Goal: Task Accomplishment & Management: Complete application form

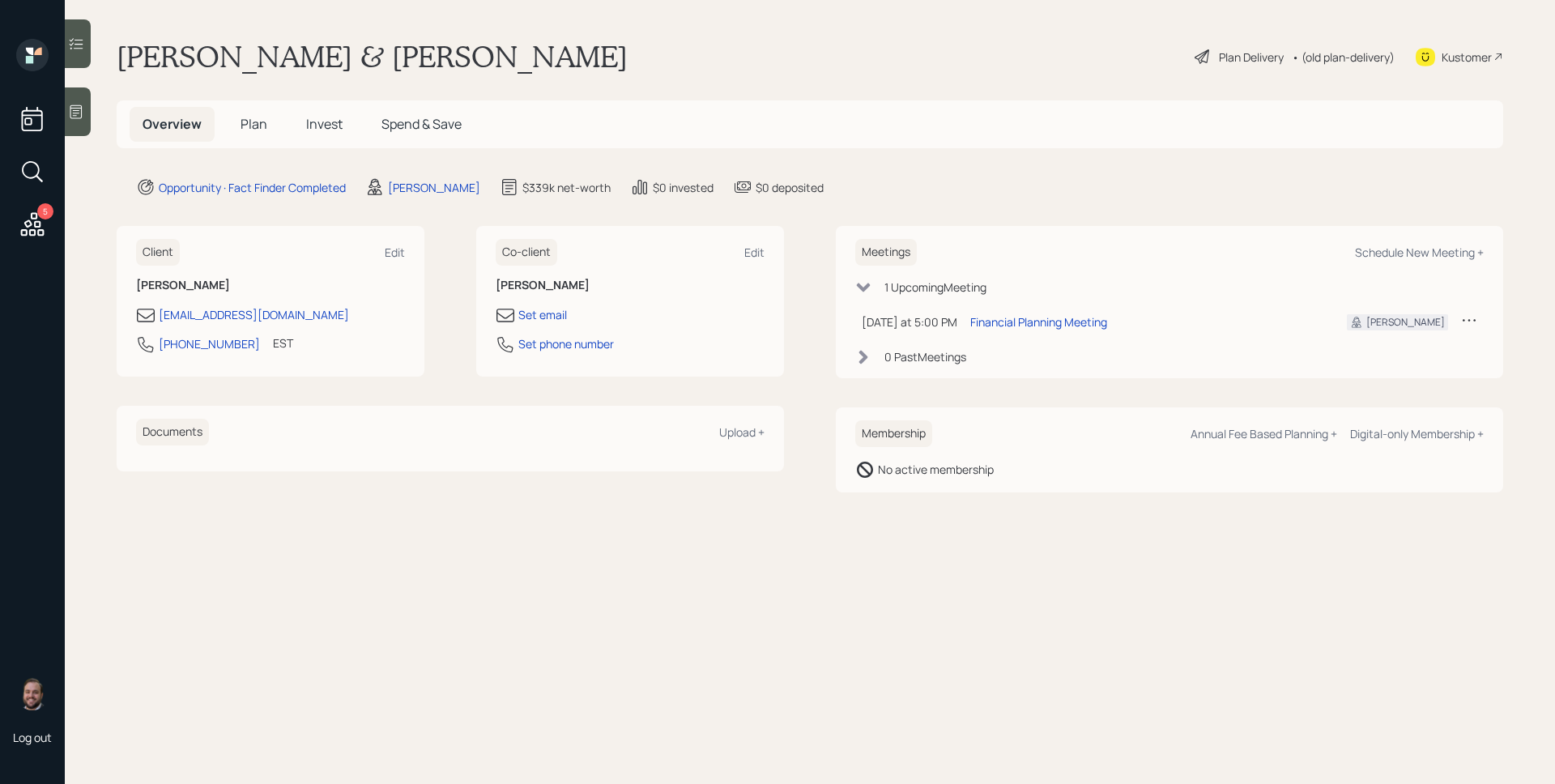
click at [238, 102] on div "Overview Plan Invest Spend & Save" at bounding box center [810, 125] width 1386 height 48
click at [246, 115] on span "Plan" at bounding box center [254, 124] width 27 height 18
